Goal: Find specific fact: Find specific fact

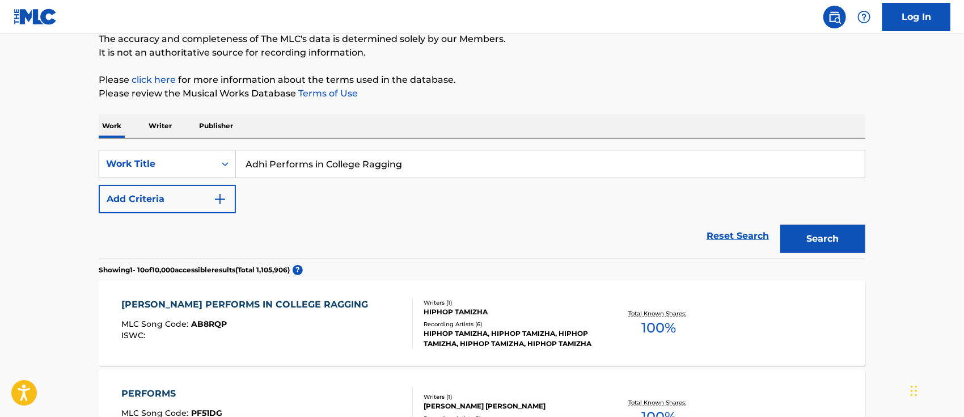
scroll to position [103, 0]
click at [167, 128] on p "Writer" at bounding box center [160, 126] width 30 height 24
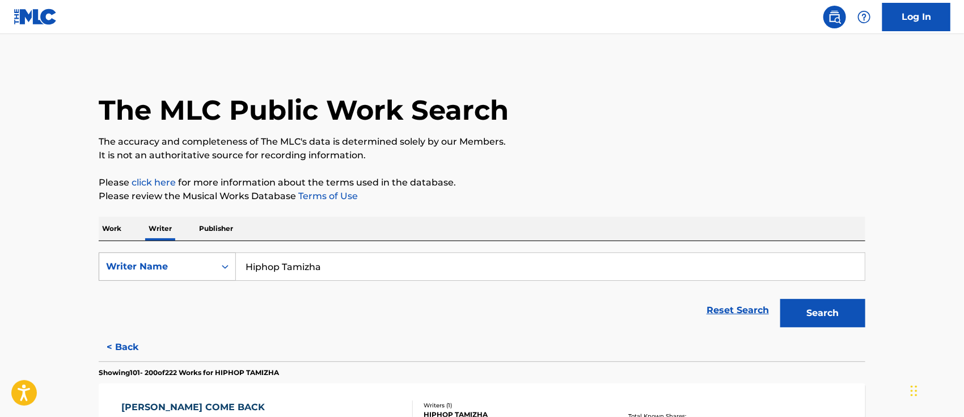
drag, startPoint x: 334, startPoint y: 263, endPoint x: 184, endPoint y: 256, distance: 150.4
click at [184, 257] on div "SearchWithCriteria31907efb-43c1-4a1f-b0d8-6503e47da9c7 Writer Name Hiphop Tamiz…" at bounding box center [482, 266] width 767 height 28
paste input "[PERSON_NAME]"
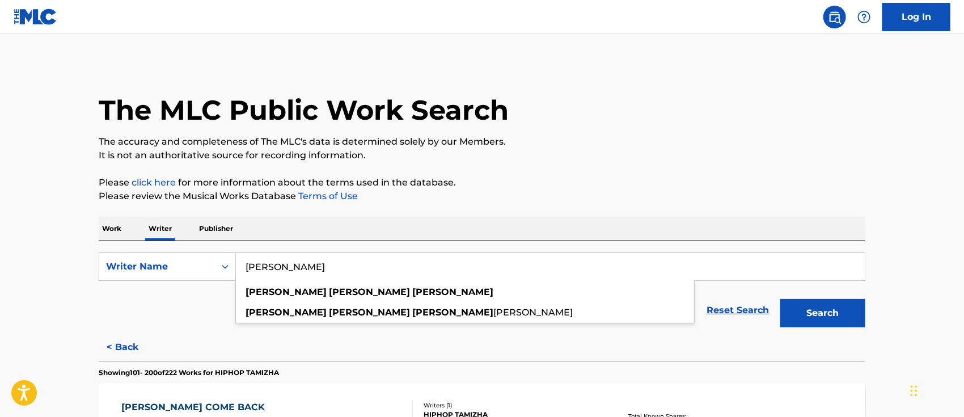
type input "[PERSON_NAME]"
click at [808, 306] on button "Search" at bounding box center [822, 313] width 85 height 28
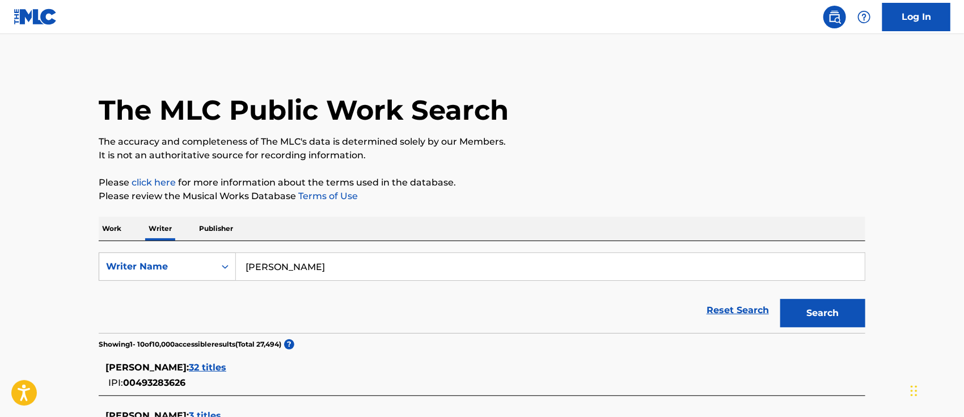
scroll to position [75, 0]
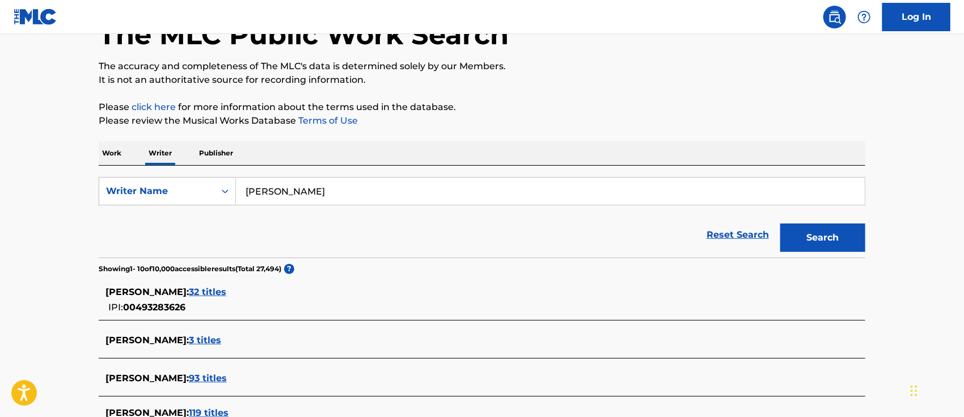
click at [213, 290] on span "32 titles" at bounding box center [207, 291] width 37 height 11
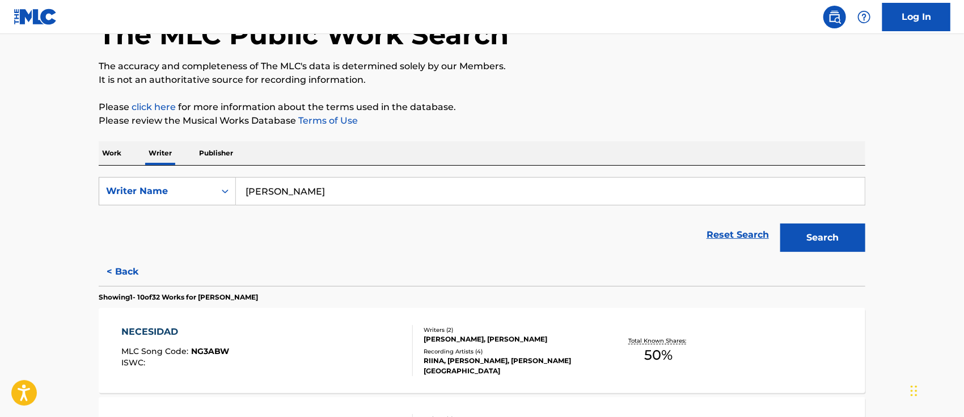
scroll to position [151, 0]
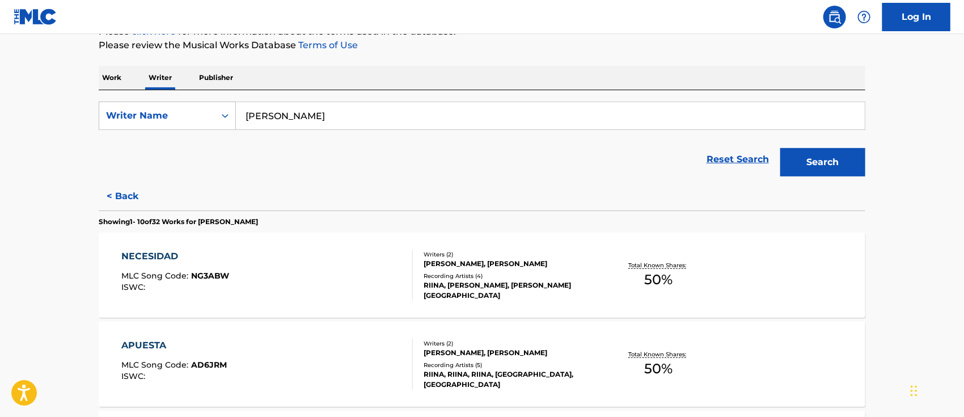
click at [151, 257] on div "NECESIDAD" at bounding box center [176, 256] width 108 height 14
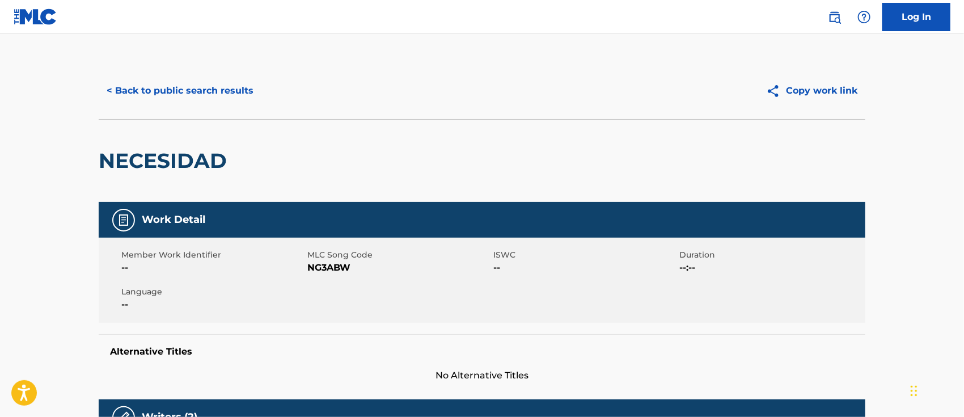
click at [238, 92] on button "< Back to public search results" at bounding box center [180, 91] width 163 height 28
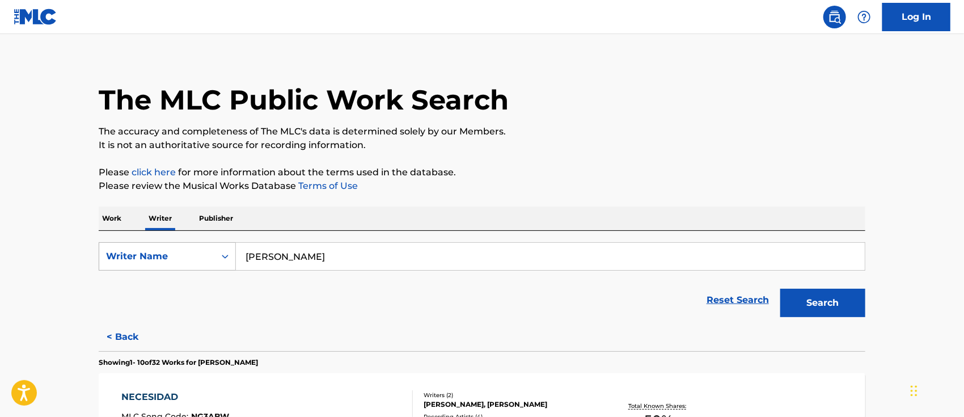
click at [208, 256] on div "Writer Name" at bounding box center [157, 256] width 102 height 14
click at [176, 279] on div "Writer IPI" at bounding box center [167, 284] width 136 height 28
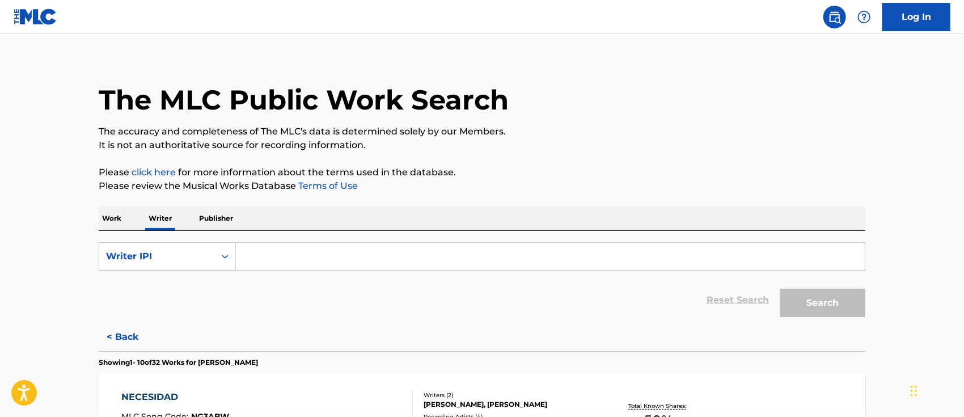
click at [273, 261] on input "Search Form" at bounding box center [550, 256] width 629 height 27
paste input "860966205"
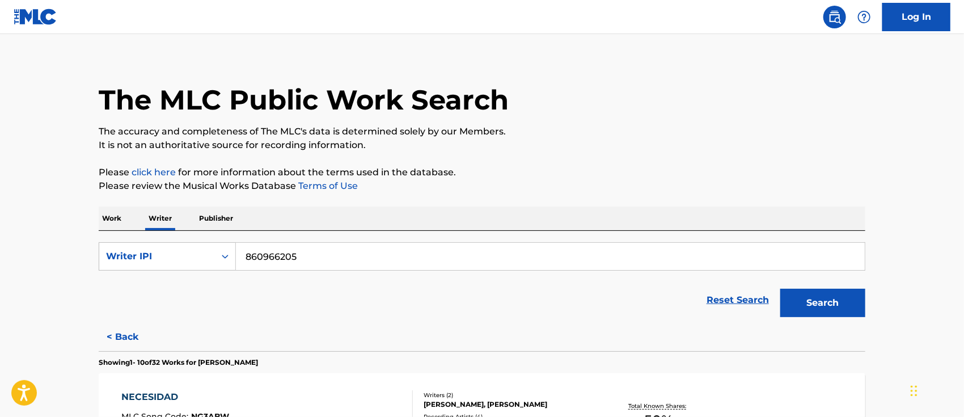
type input "860966205"
click at [833, 299] on button "Search" at bounding box center [822, 303] width 85 height 28
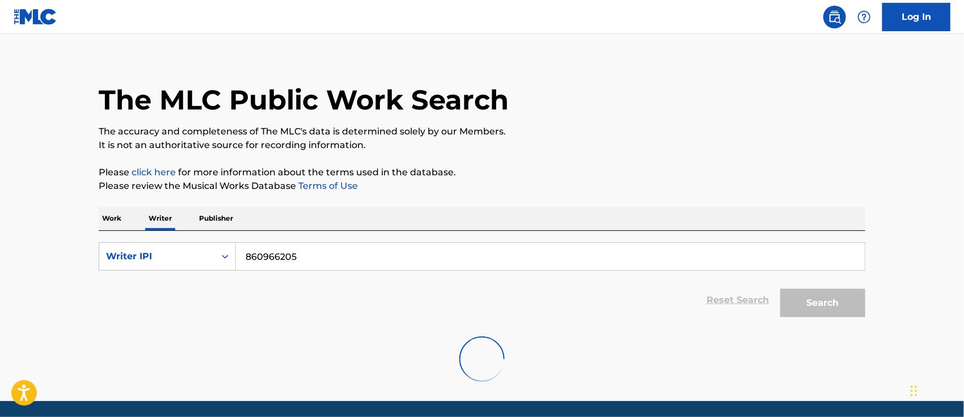
scroll to position [0, 0]
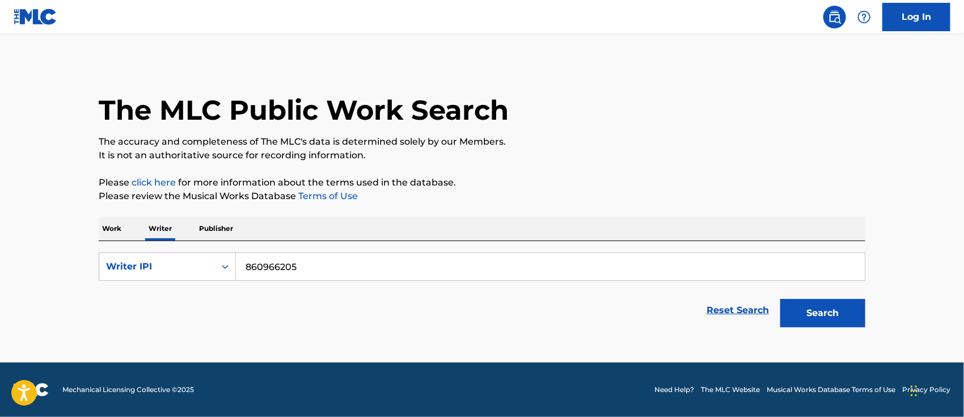
click at [807, 311] on button "Search" at bounding box center [822, 313] width 85 height 28
